Goal: Register for event/course: Sign up to attend an event or enroll in a course

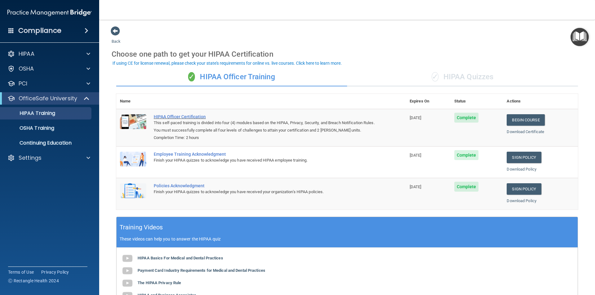
click at [173, 116] on div "HIPAA Officer Certification" at bounding box center [264, 116] width 221 height 5
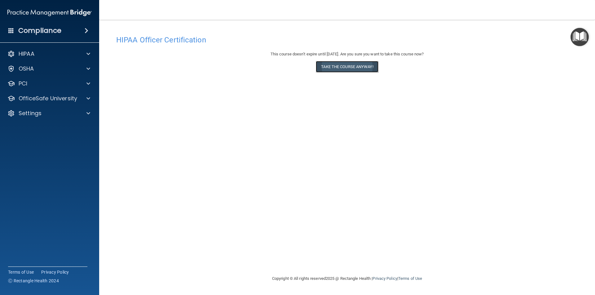
click at [331, 63] on button "Take the course anyway!" at bounding box center [347, 66] width 62 height 11
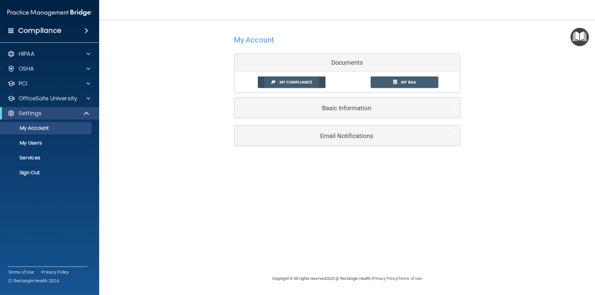
click at [299, 87] on link "My Compliance" at bounding box center [292, 81] width 68 height 11
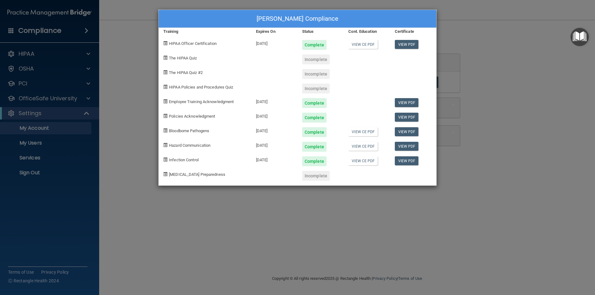
click at [312, 61] on div "Incomplete" at bounding box center [316, 60] width 28 height 10
click at [317, 73] on div "Incomplete" at bounding box center [316, 74] width 28 height 10
click at [318, 89] on div "Incomplete" at bounding box center [316, 89] width 28 height 10
